Goal: Information Seeking & Learning: Learn about a topic

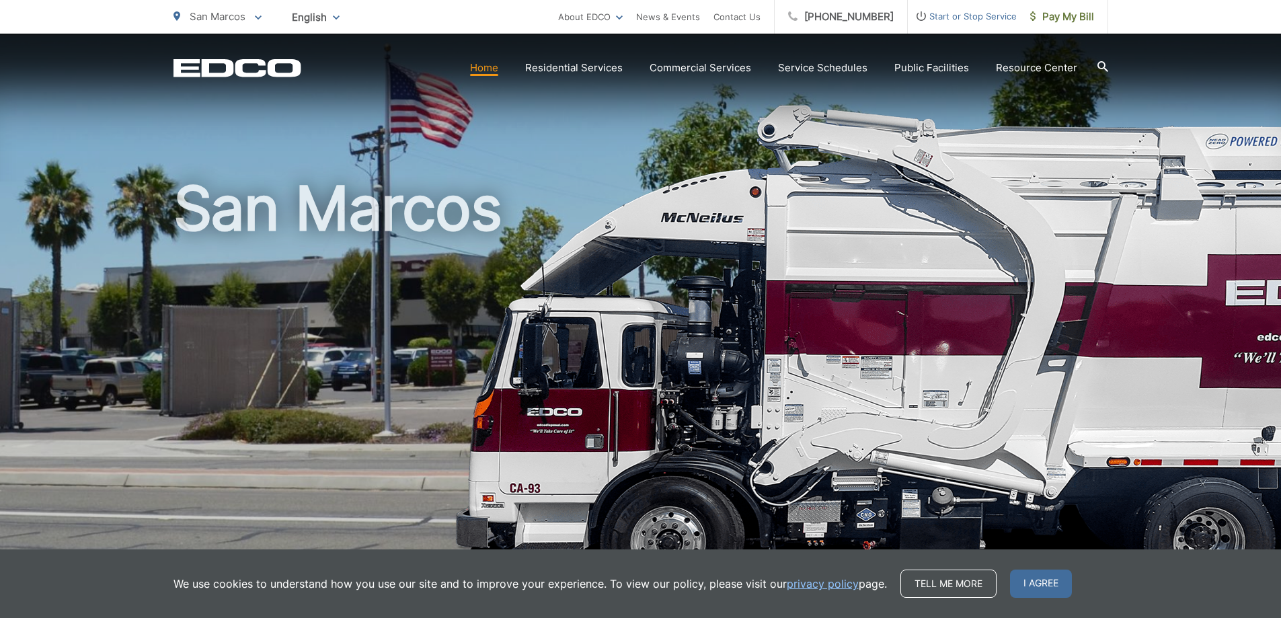
click at [494, 64] on link "Home" at bounding box center [484, 68] width 28 height 16
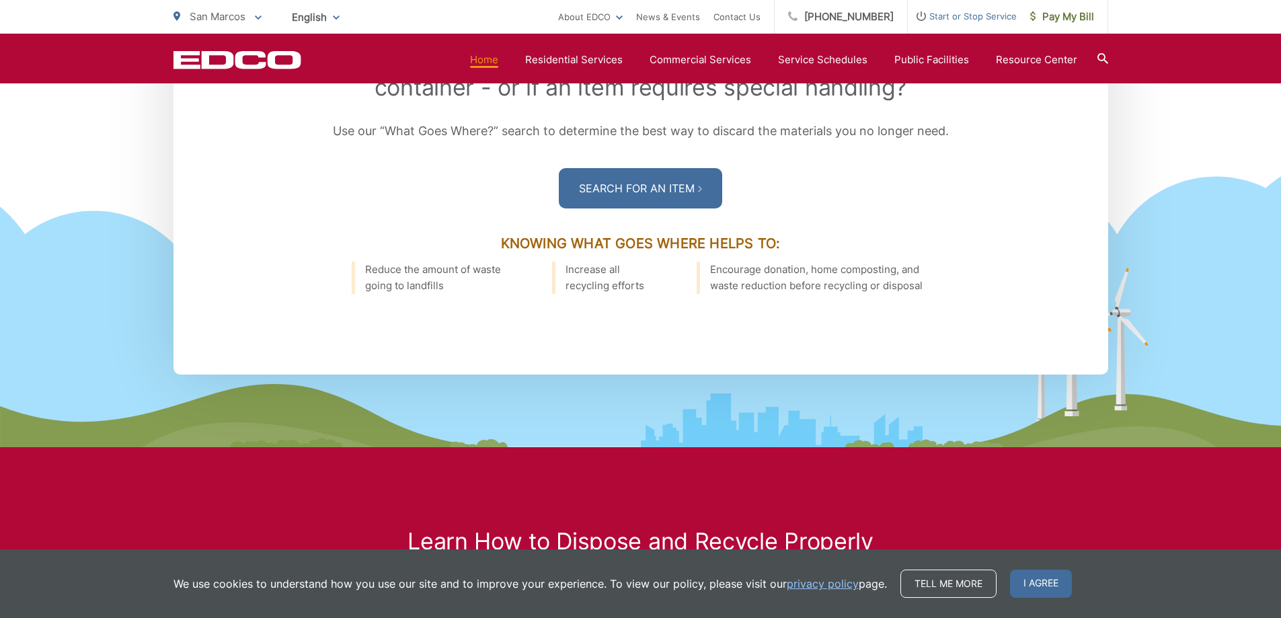
scroll to position [1860, 0]
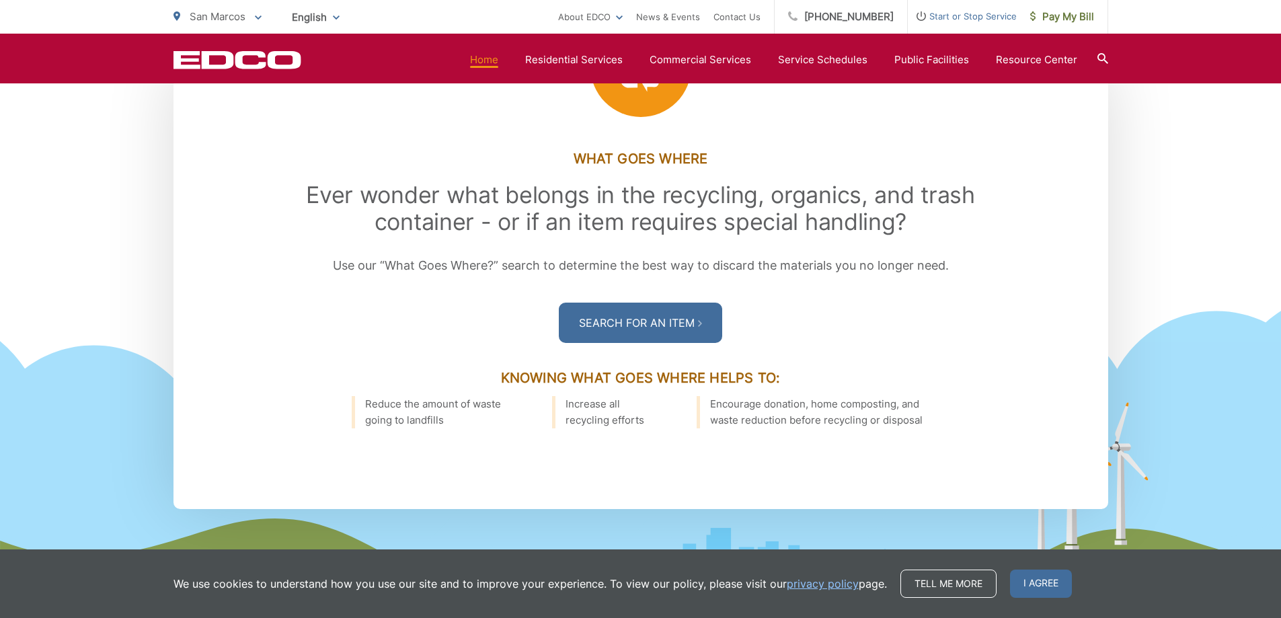
click at [1018, 328] on div "What Goes Where Ever wonder what belongs in the recycling, organics, and trash …" at bounding box center [640, 268] width 773 height 235
